Goal: Information Seeking & Learning: Learn about a topic

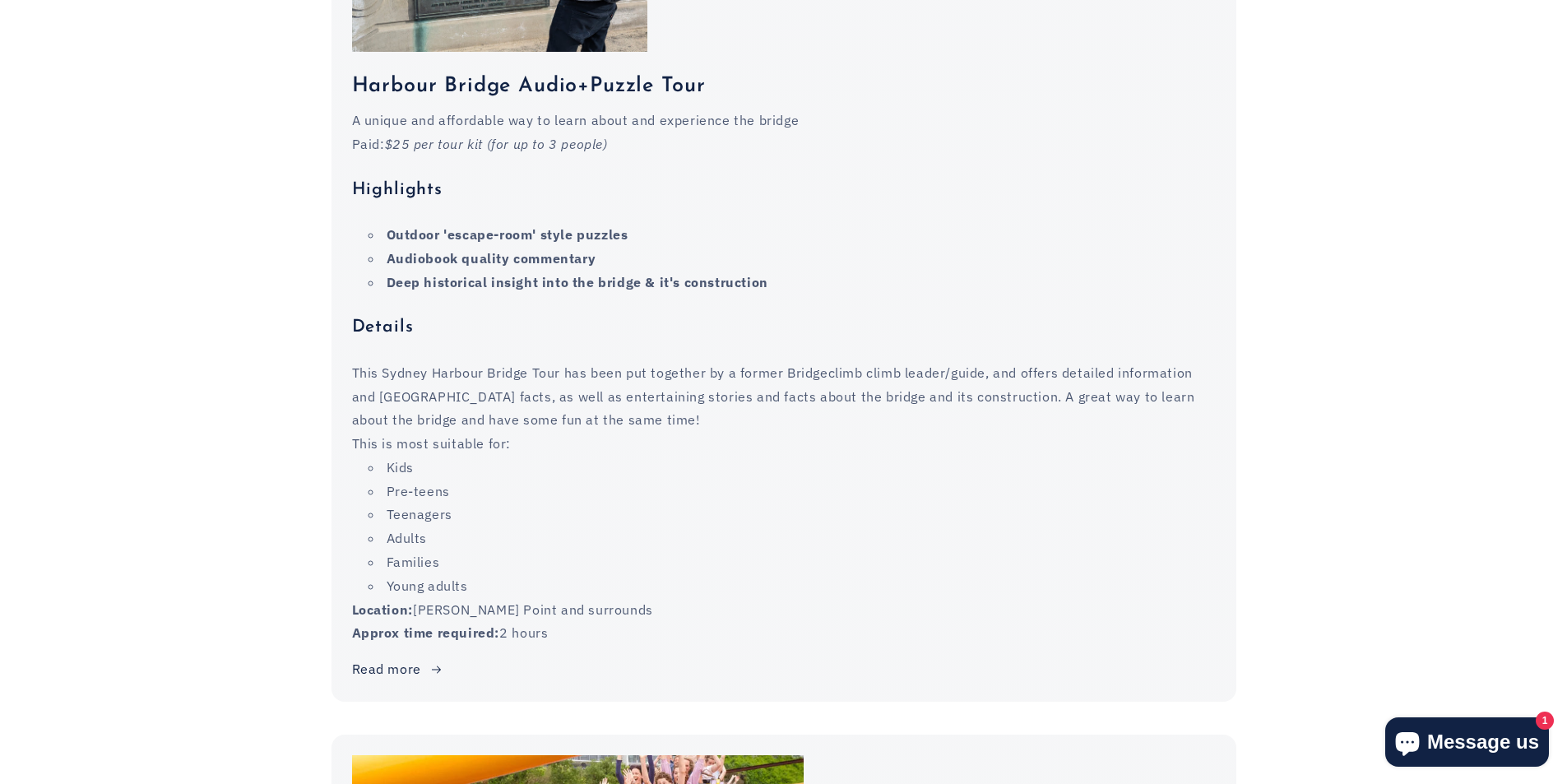
scroll to position [1891, 0]
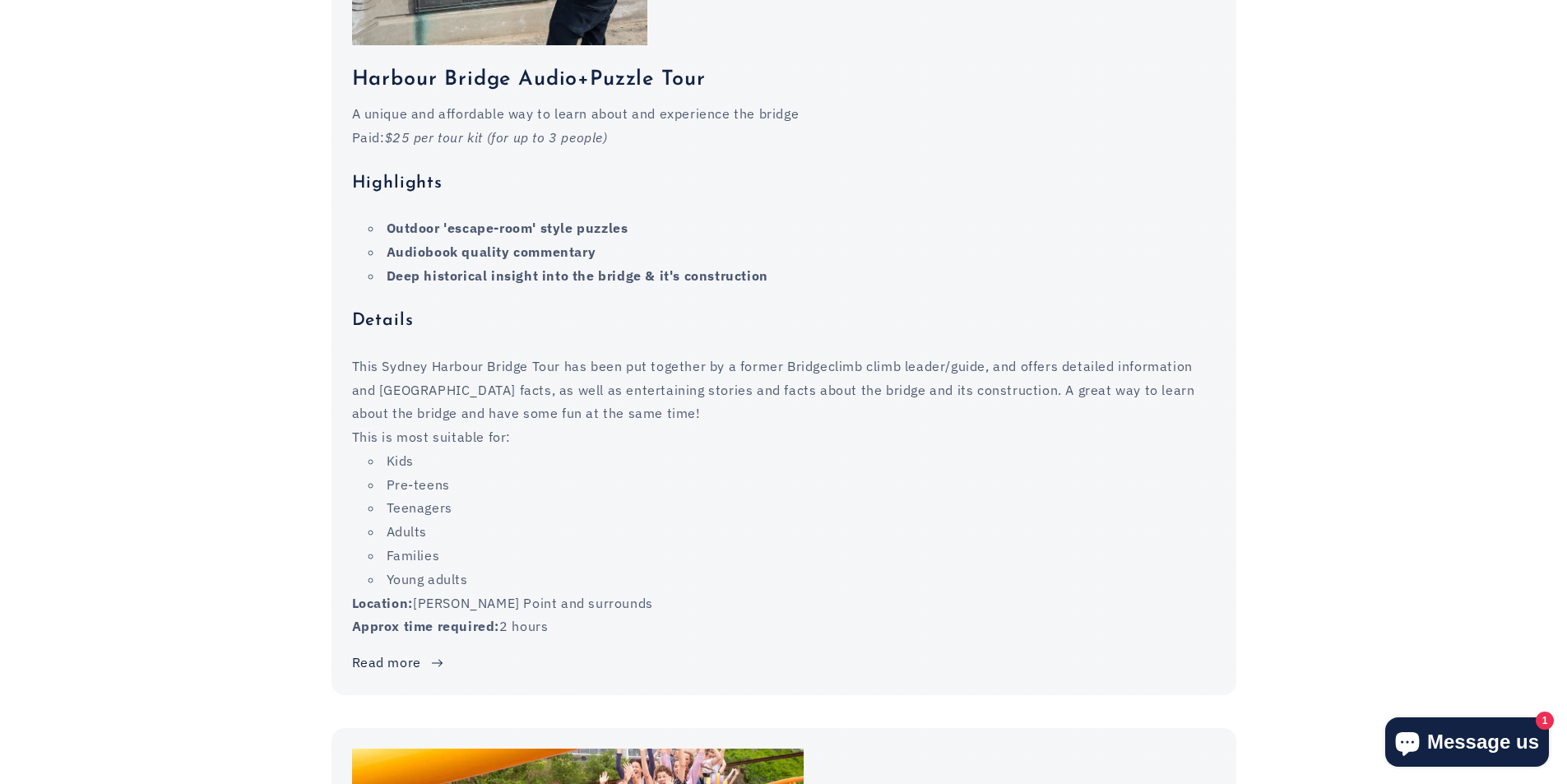
click at [410, 650] on link "Read more" at bounding box center [398, 662] width 92 height 24
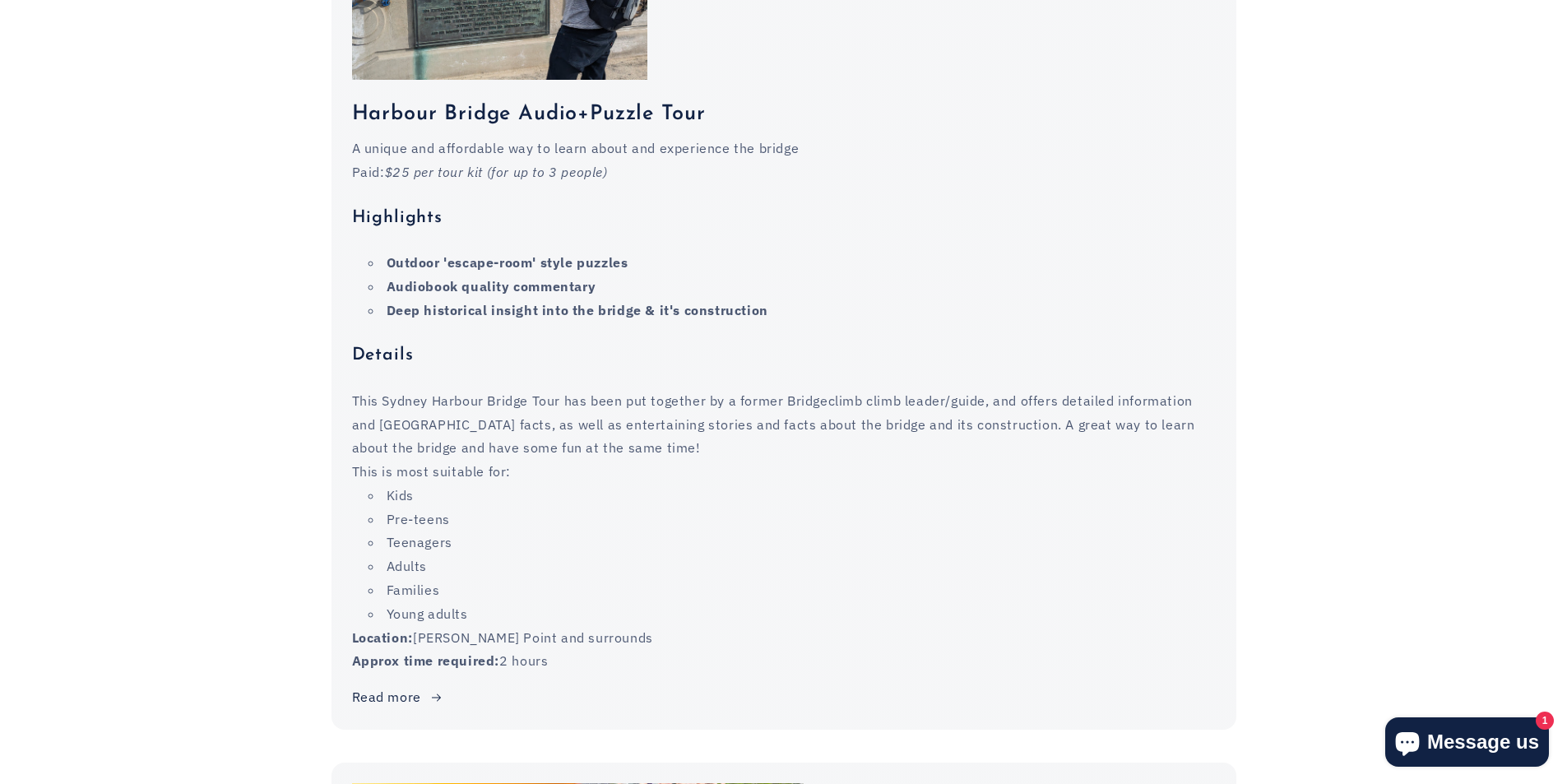
scroll to position [1973, 0]
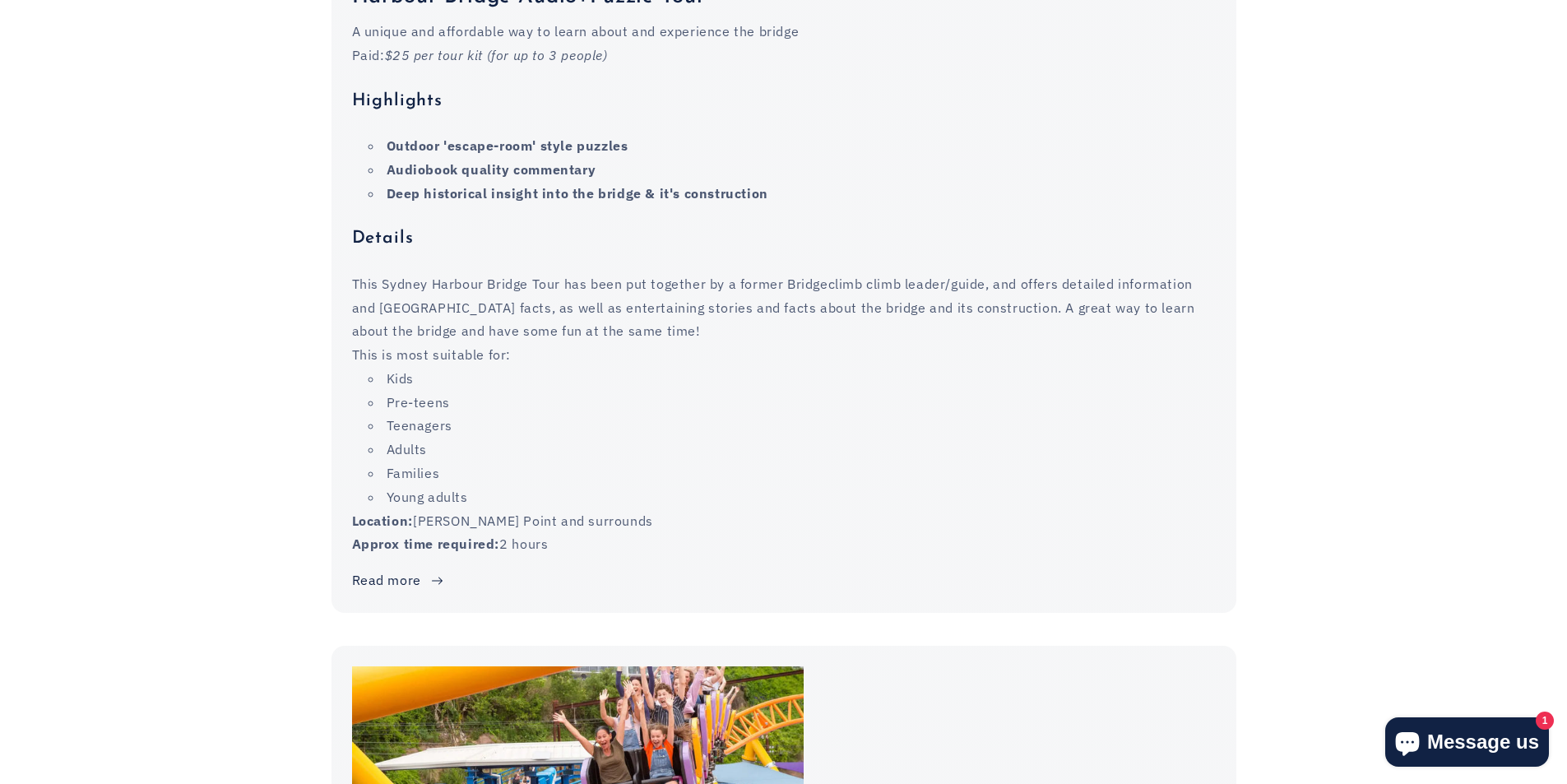
click at [416, 568] on link "Read more" at bounding box center [398, 579] width 92 height 24
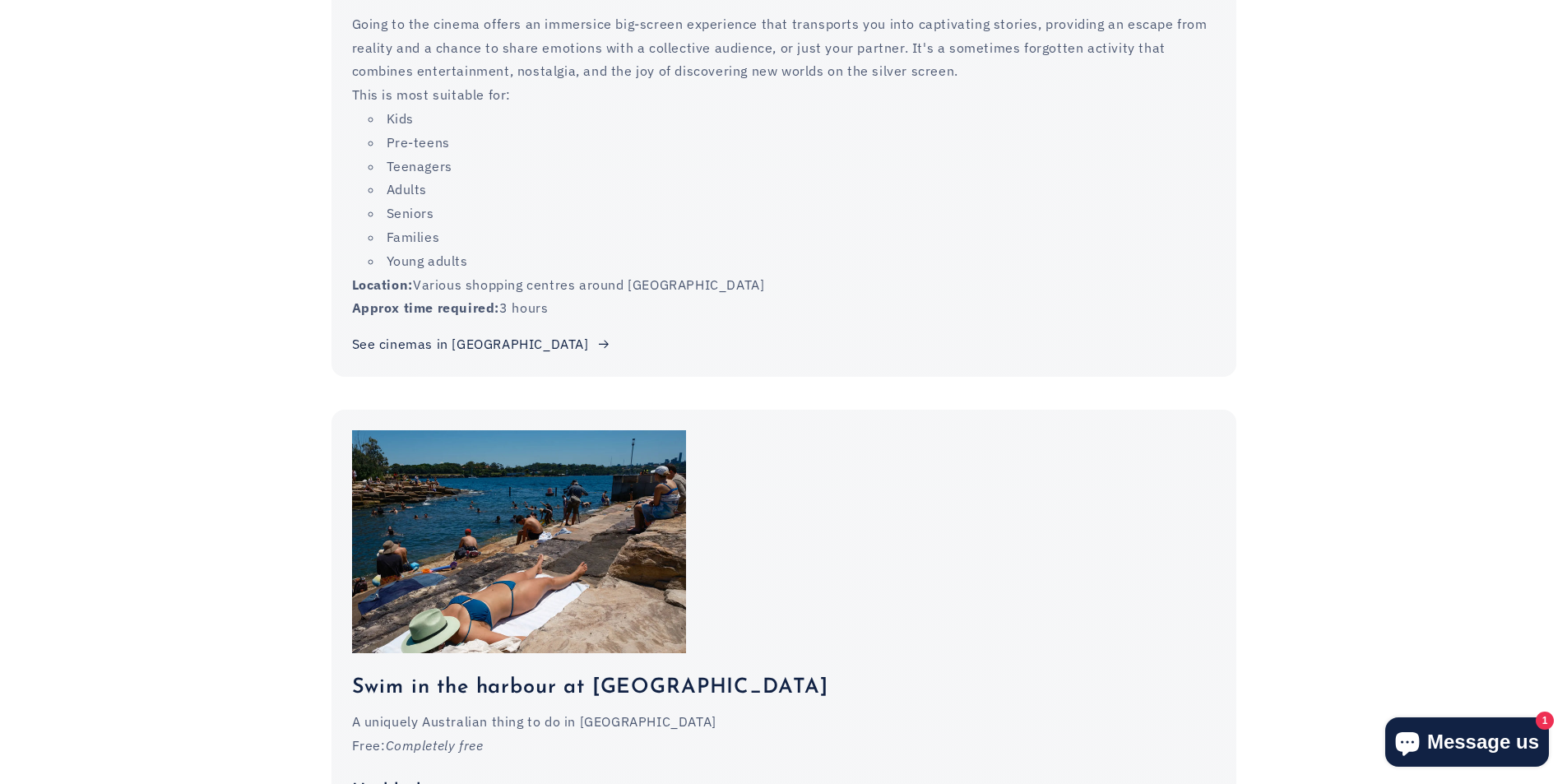
scroll to position [7236, 0]
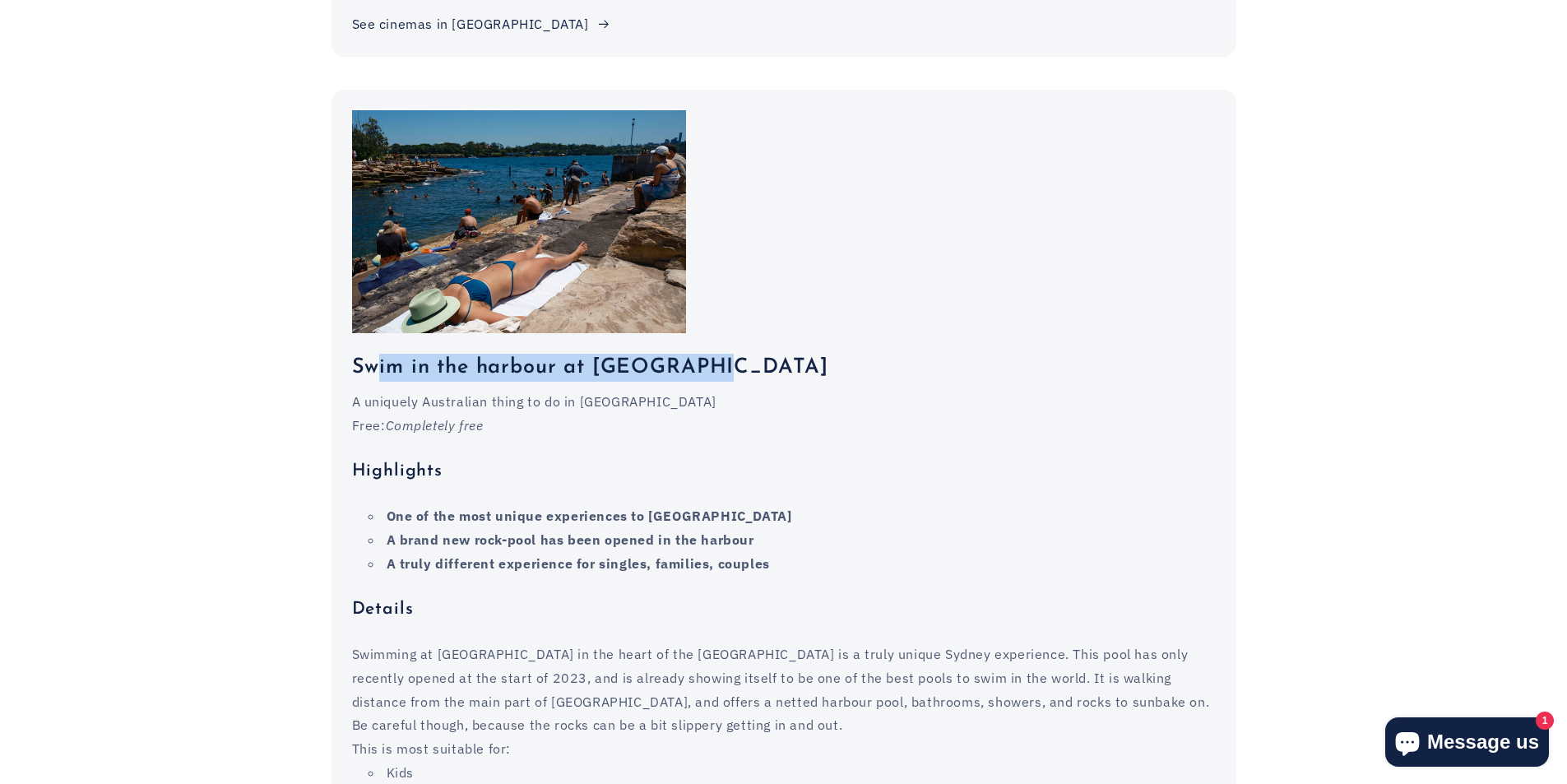
drag, startPoint x: 726, startPoint y: 283, endPoint x: 312, endPoint y: 323, distance: 415.9
click at [376, 353] on h3 "Swim in the harbour at Barangaroo" at bounding box center [784, 367] width 864 height 28
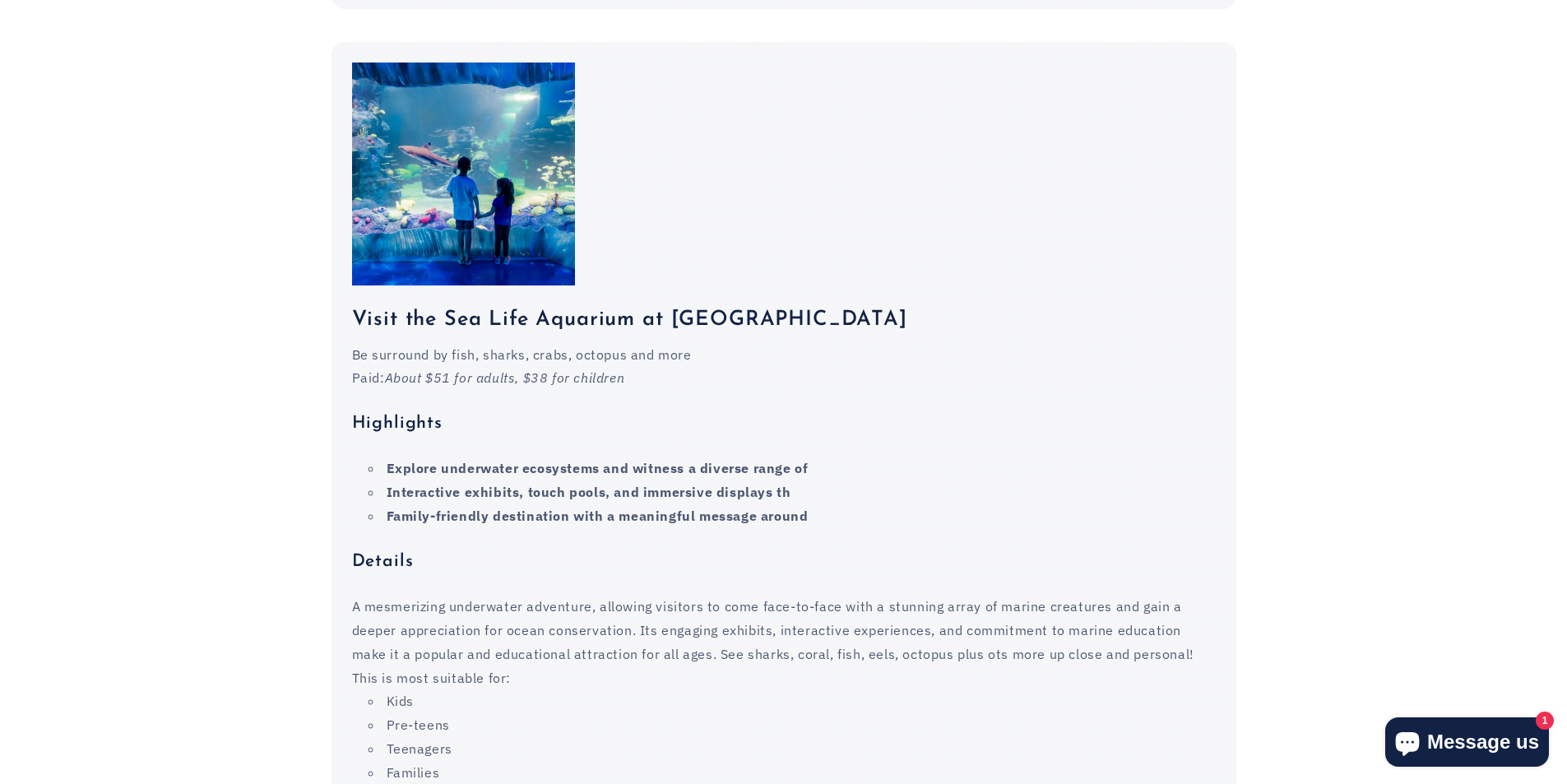
scroll to position [14144, 0]
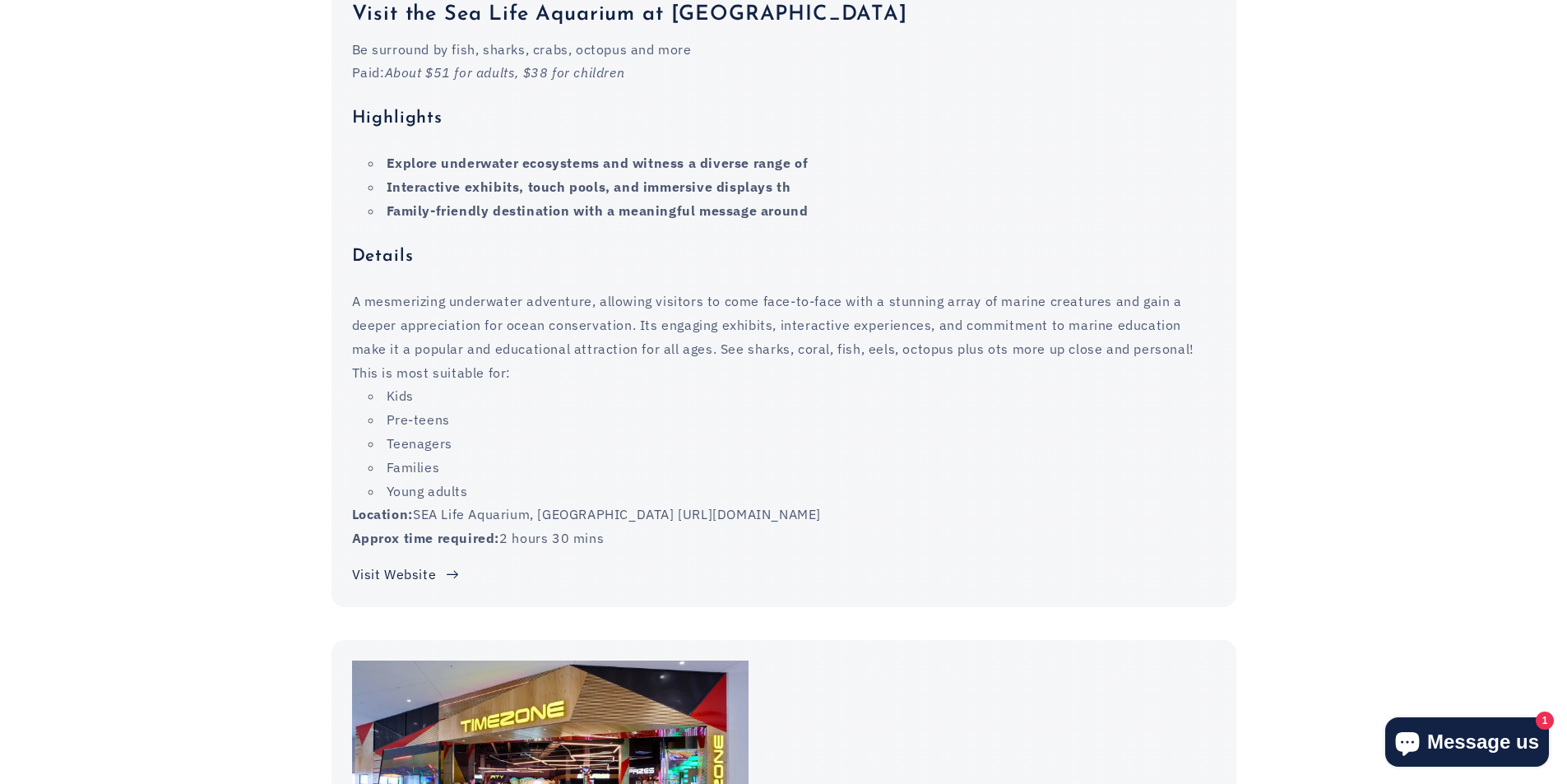
click at [433, 562] on link "Visit Website" at bounding box center [405, 574] width 107 height 24
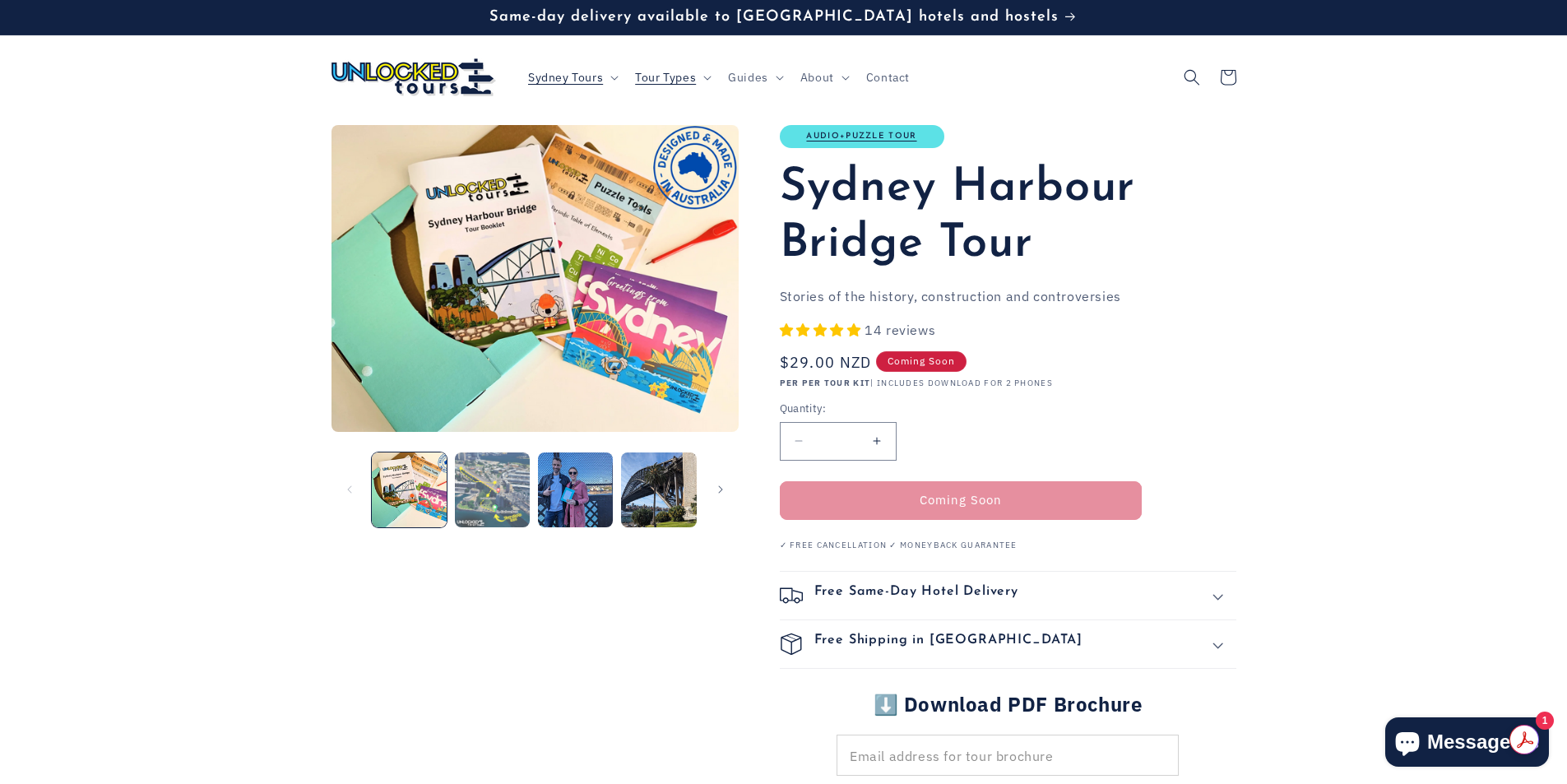
click at [488, 507] on button "Load image 2 in gallery view" at bounding box center [492, 489] width 74 height 74
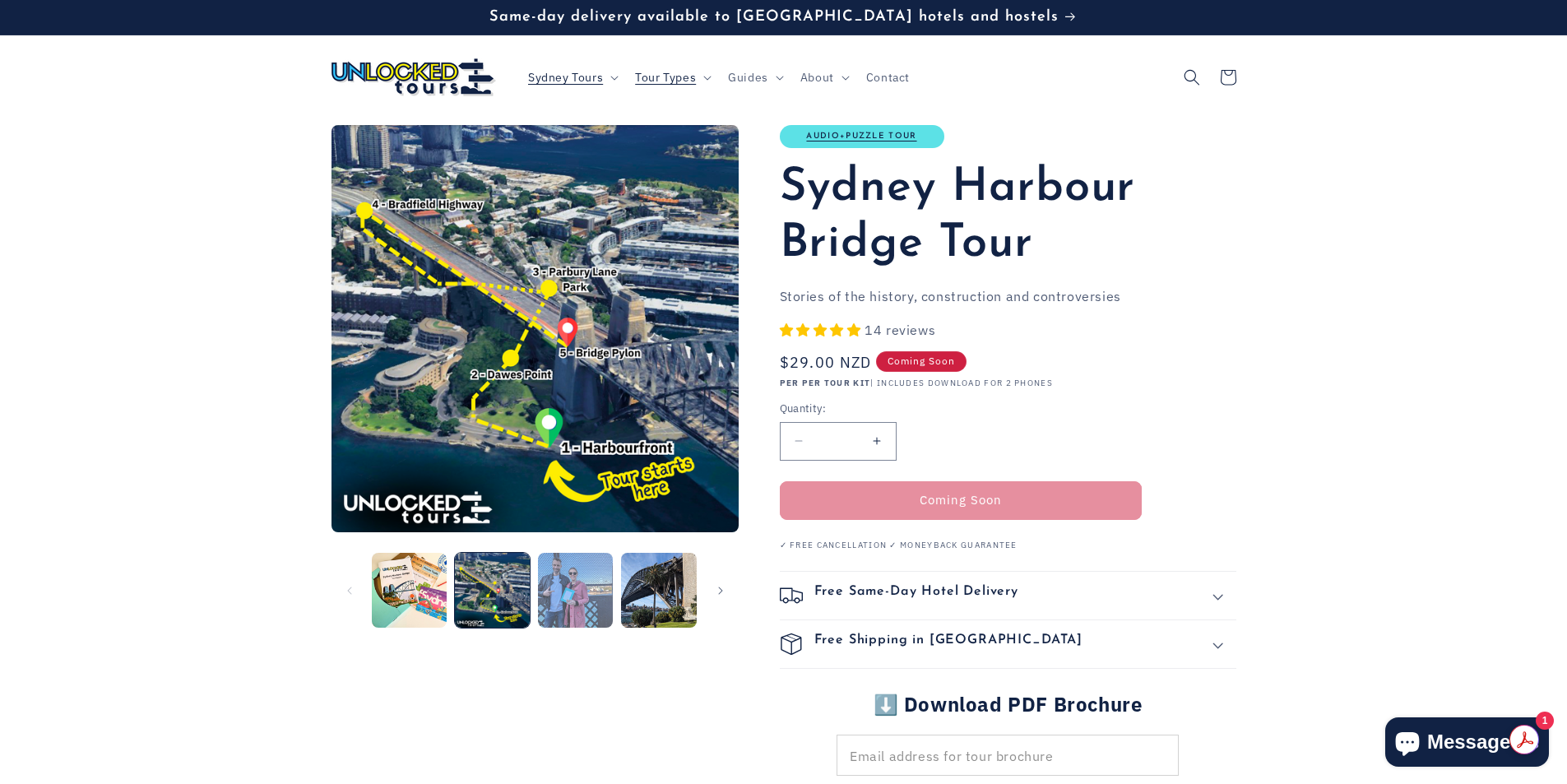
click at [578, 588] on button "Load image 3 in gallery view" at bounding box center [575, 589] width 74 height 74
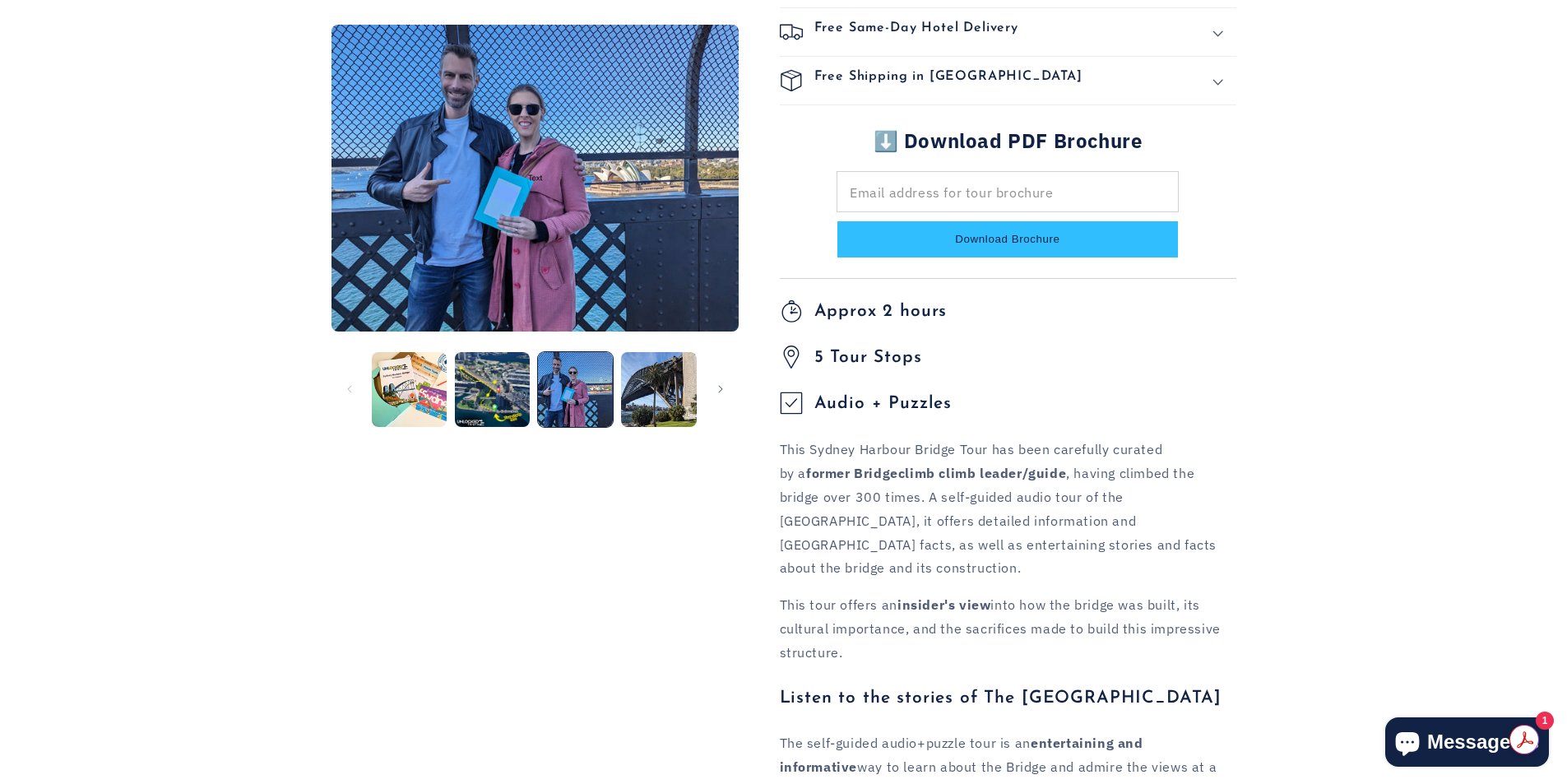
scroll to position [247, 0]
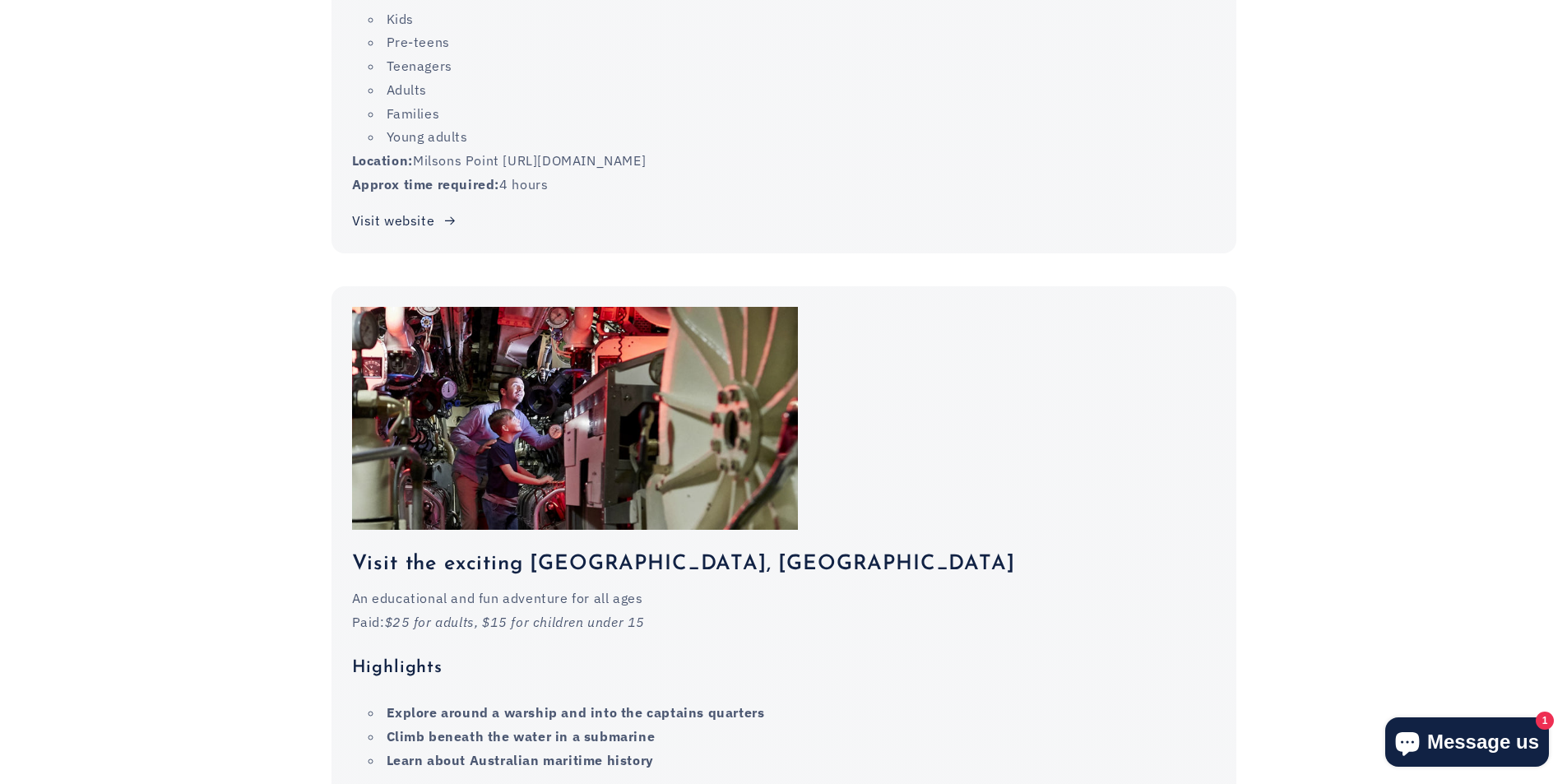
scroll to position [3289, 0]
